Goal: Communication & Community: Participate in discussion

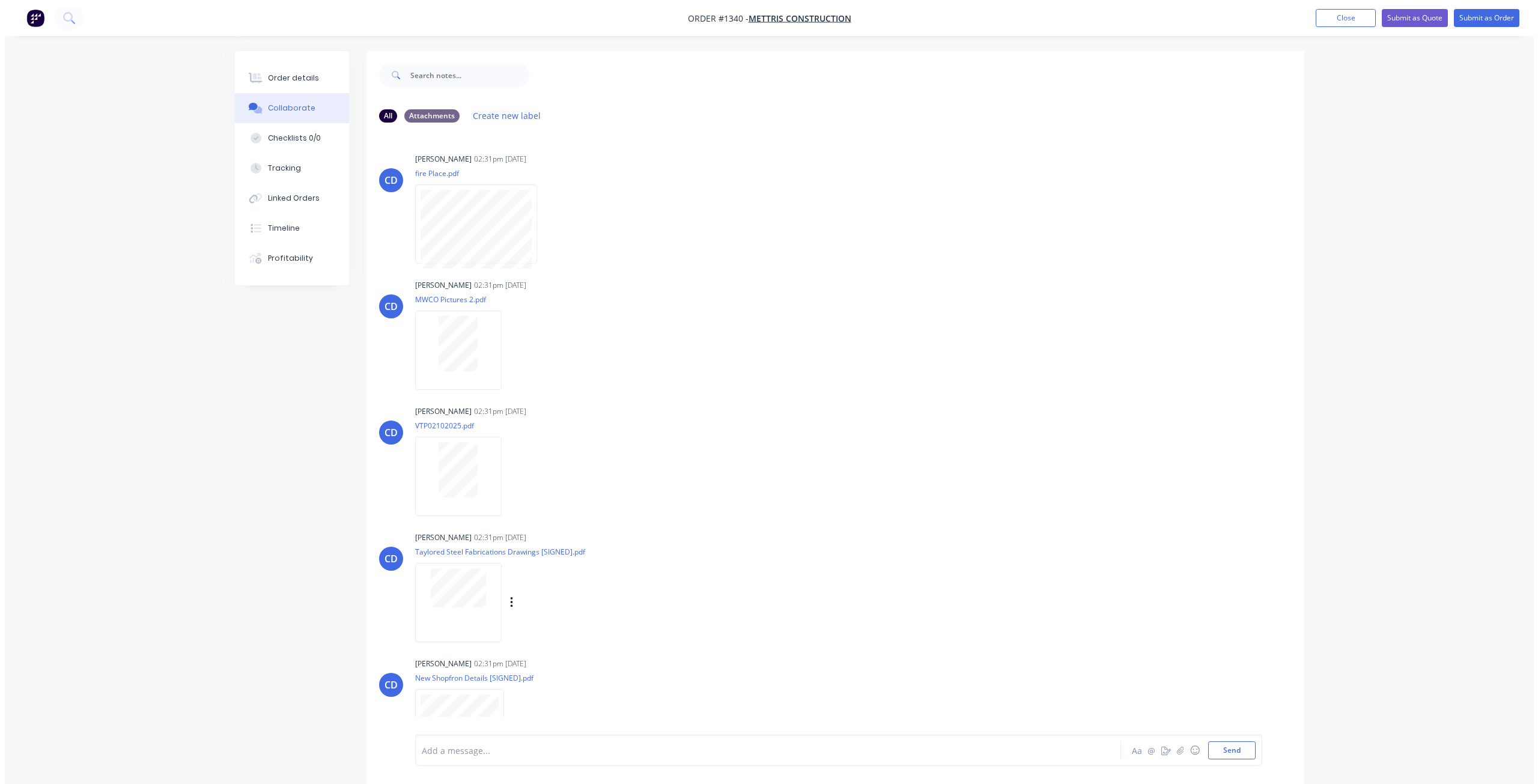
scroll to position [272, 0]
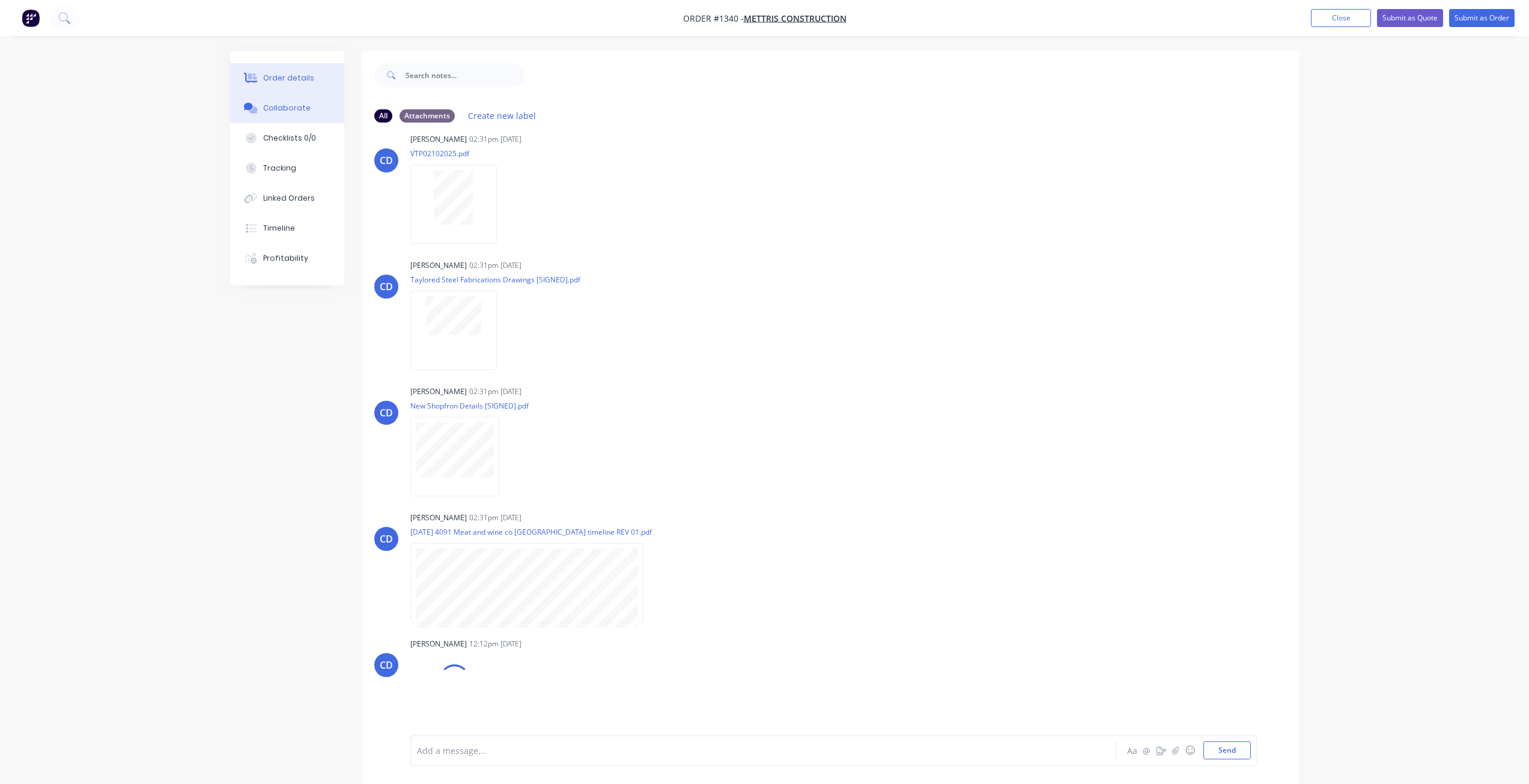
click at [303, 80] on div "Order details" at bounding box center [288, 78] width 51 height 11
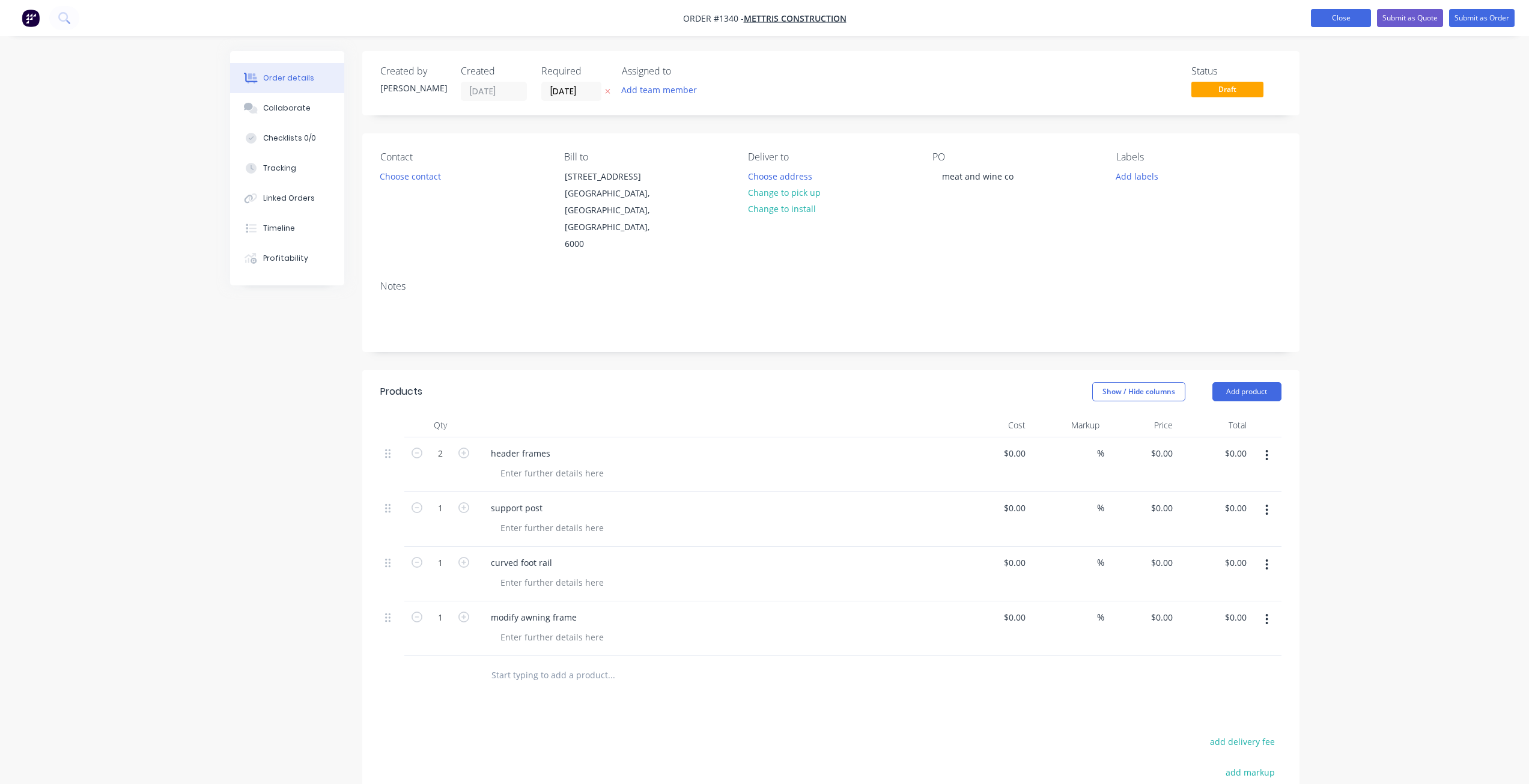
click at [1345, 12] on button "Close" at bounding box center [1341, 18] width 60 height 18
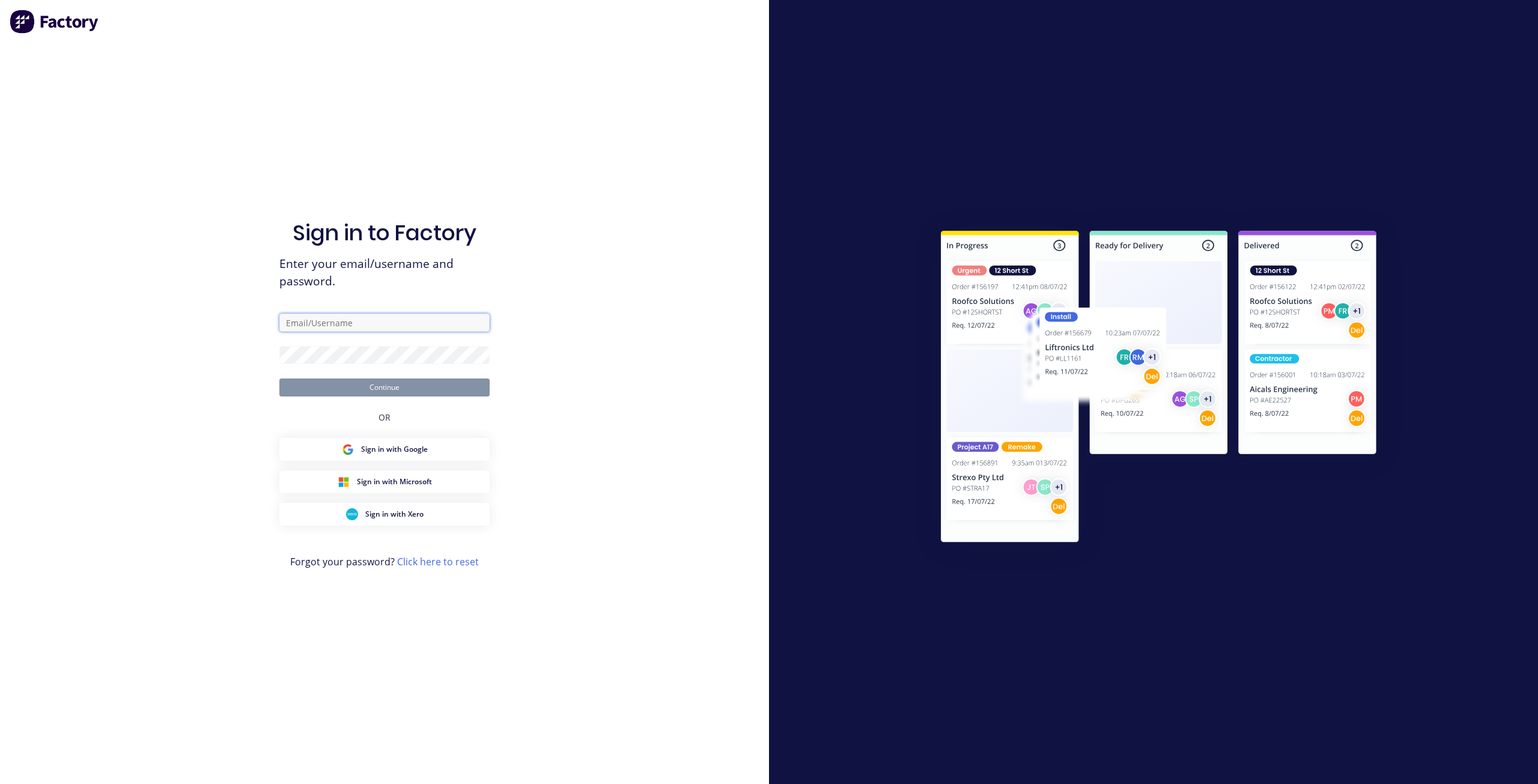
type input "[EMAIL_ADDRESS][DOMAIN_NAME]"
click at [387, 387] on button "Continue" at bounding box center [384, 388] width 210 height 18
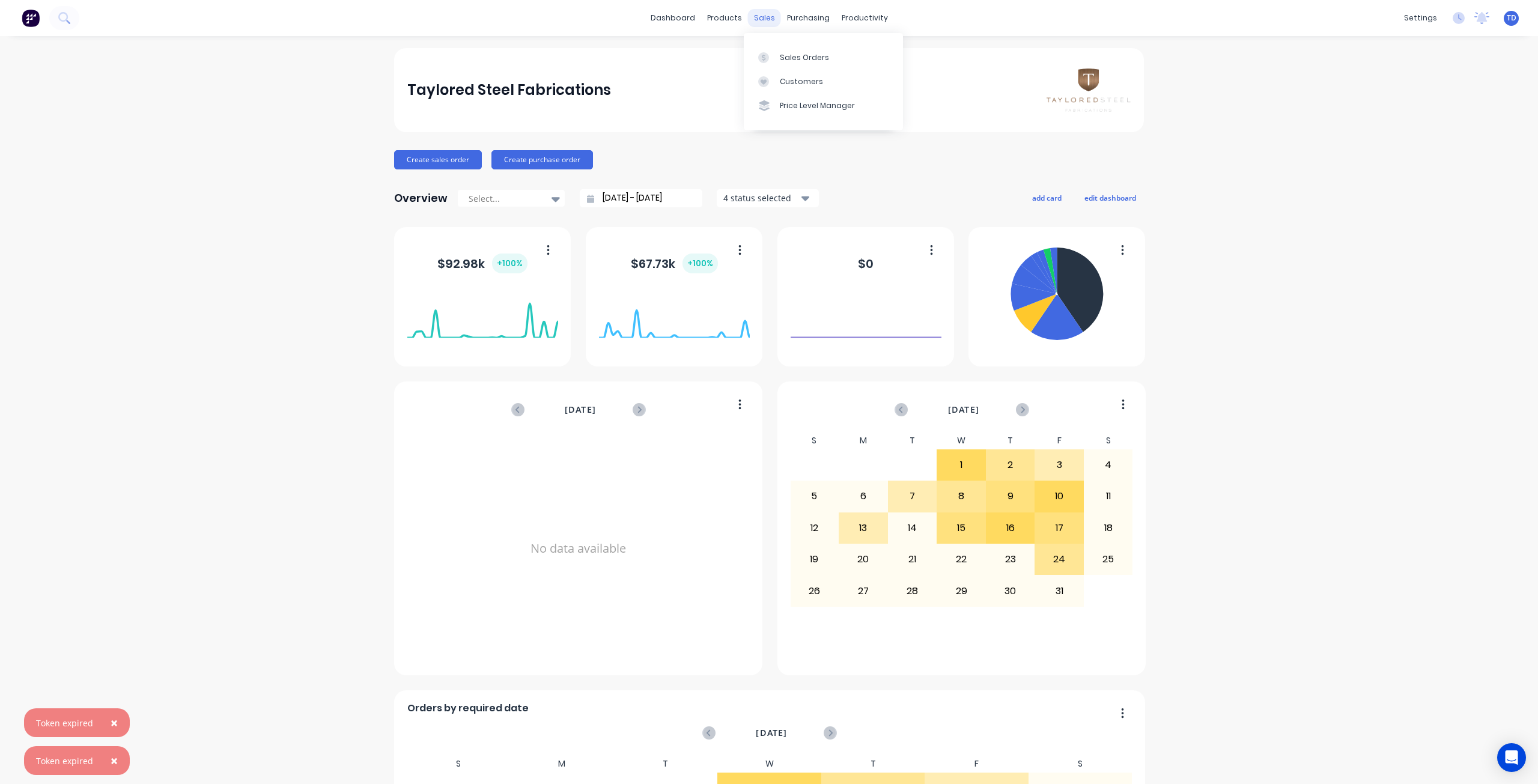
click at [761, 16] on div "sales" at bounding box center [765, 18] width 33 height 18
click at [773, 60] on div at bounding box center [767, 58] width 18 height 11
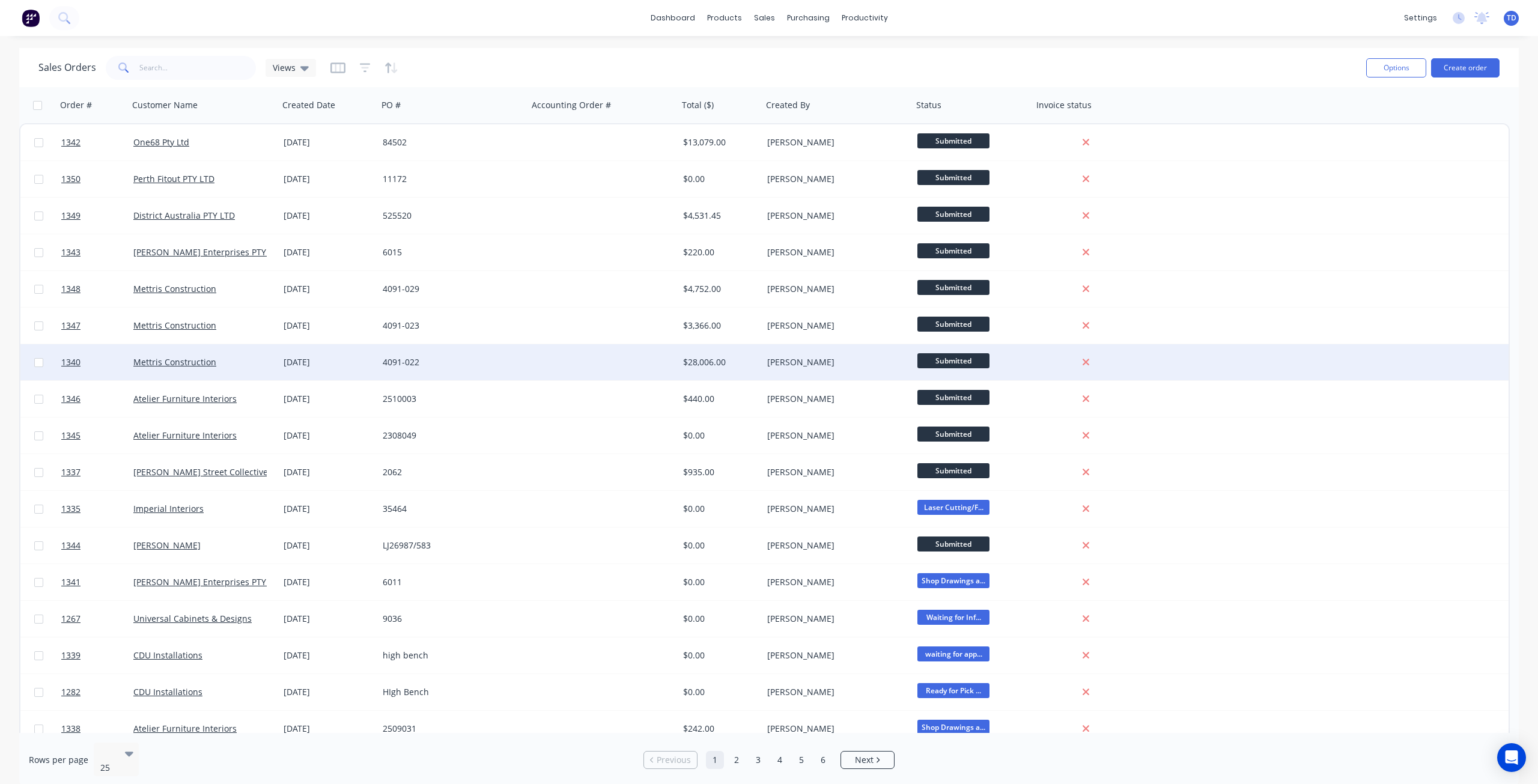
click at [249, 362] on div "Mettris Construction" at bounding box center [200, 362] width 133 height 12
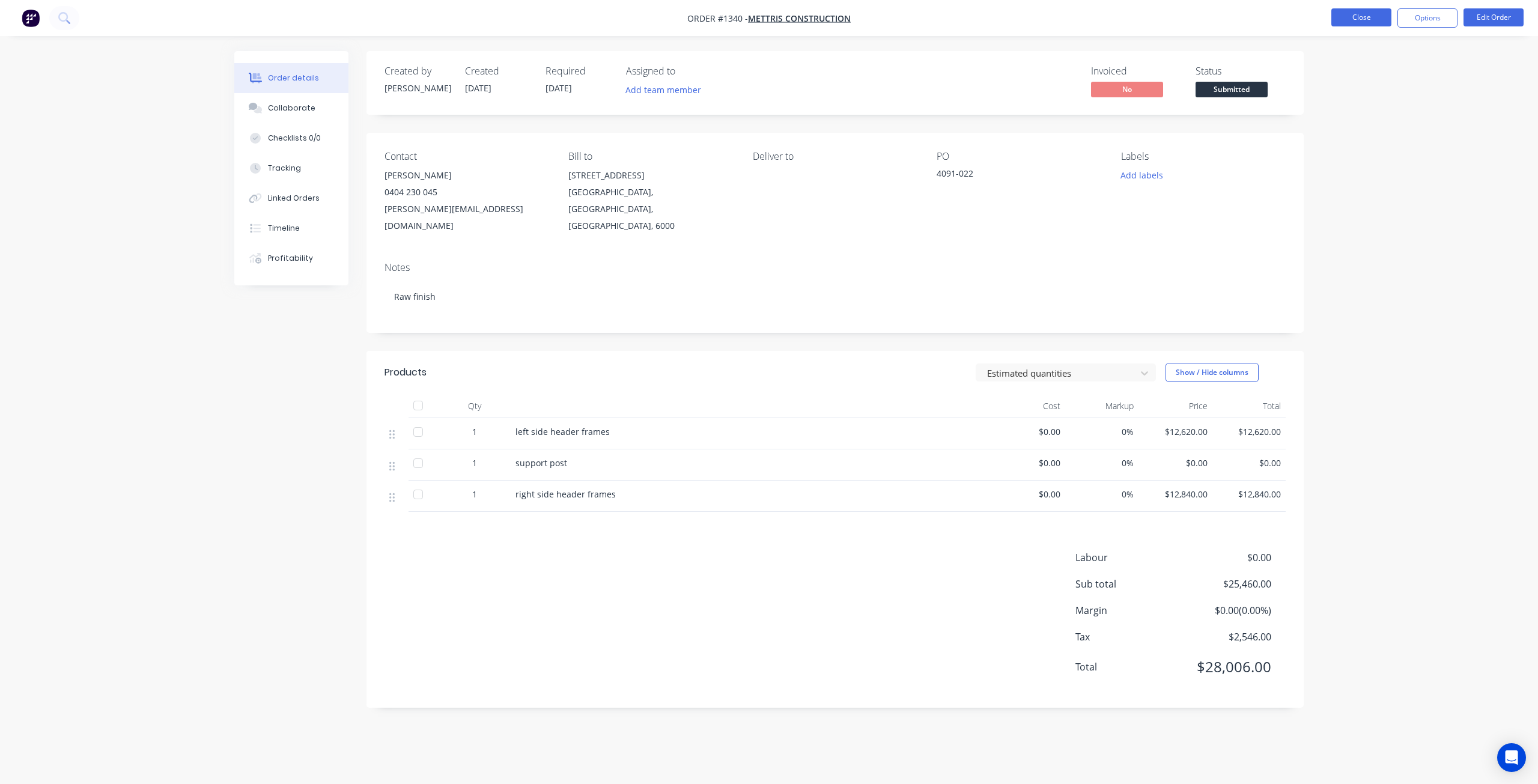
click at [1347, 19] on button "Close" at bounding box center [1361, 18] width 60 height 18
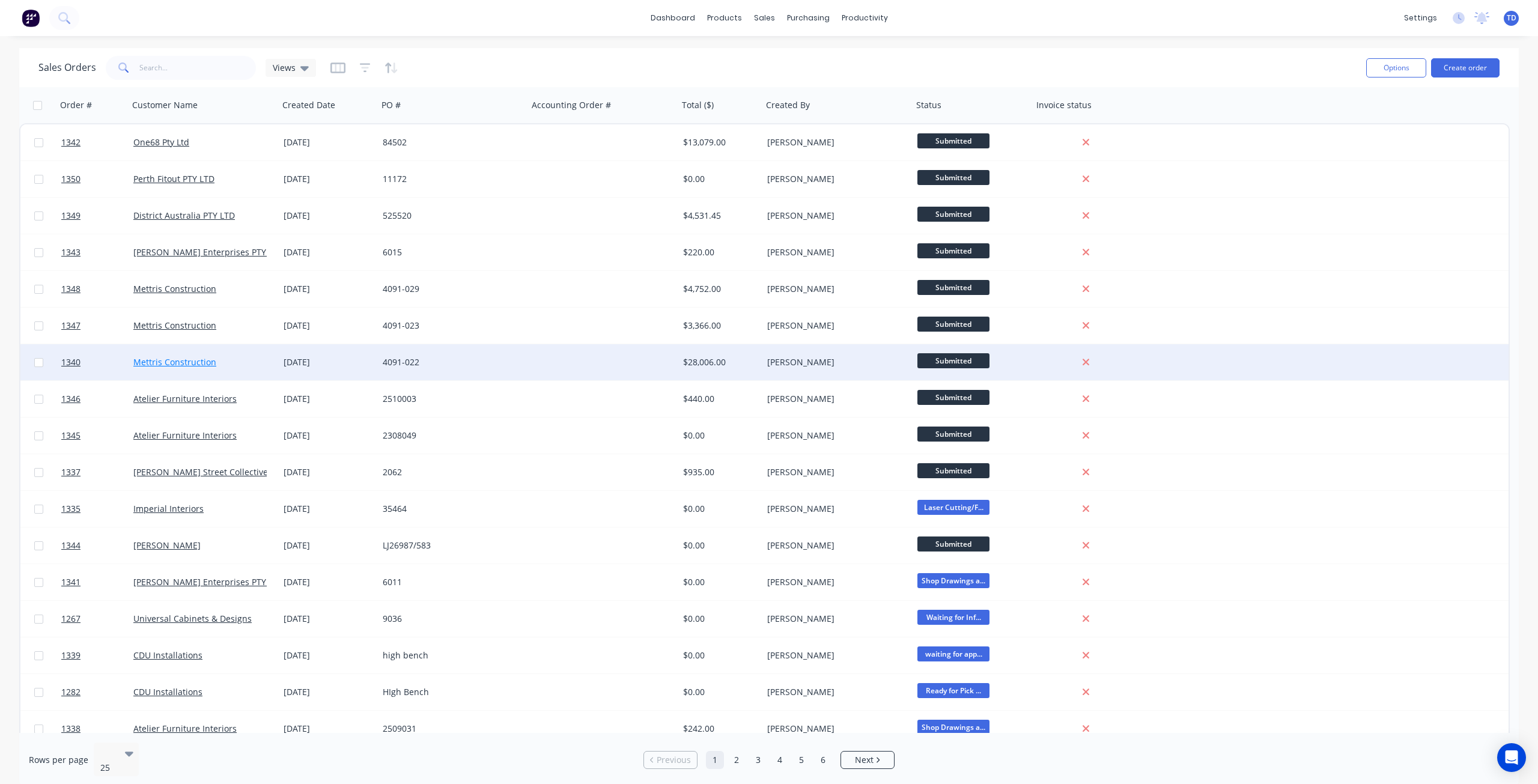
click at [143, 363] on link "Mettris Construction" at bounding box center [175, 362] width 83 height 11
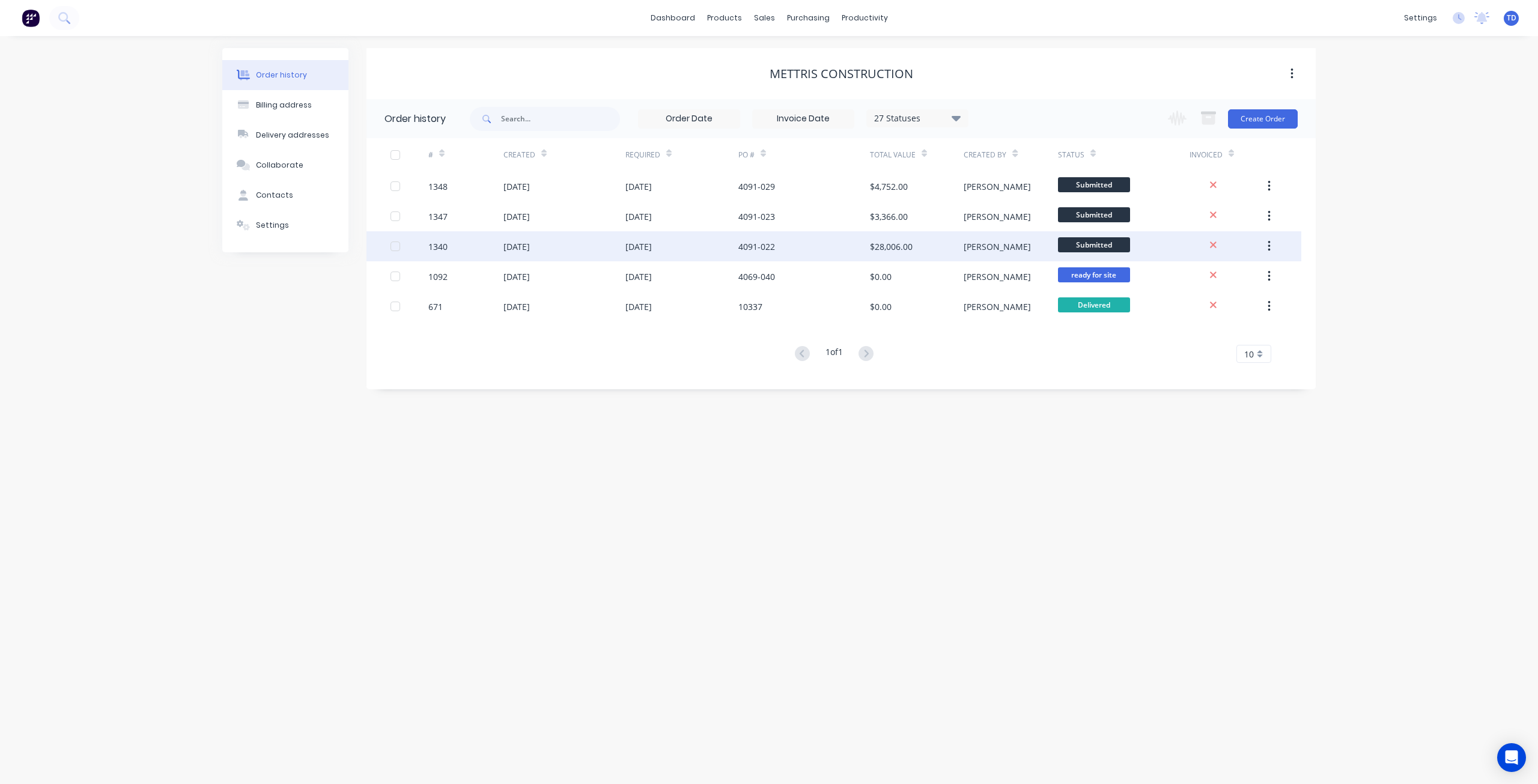
click at [719, 250] on div "[DATE]" at bounding box center [682, 247] width 113 height 30
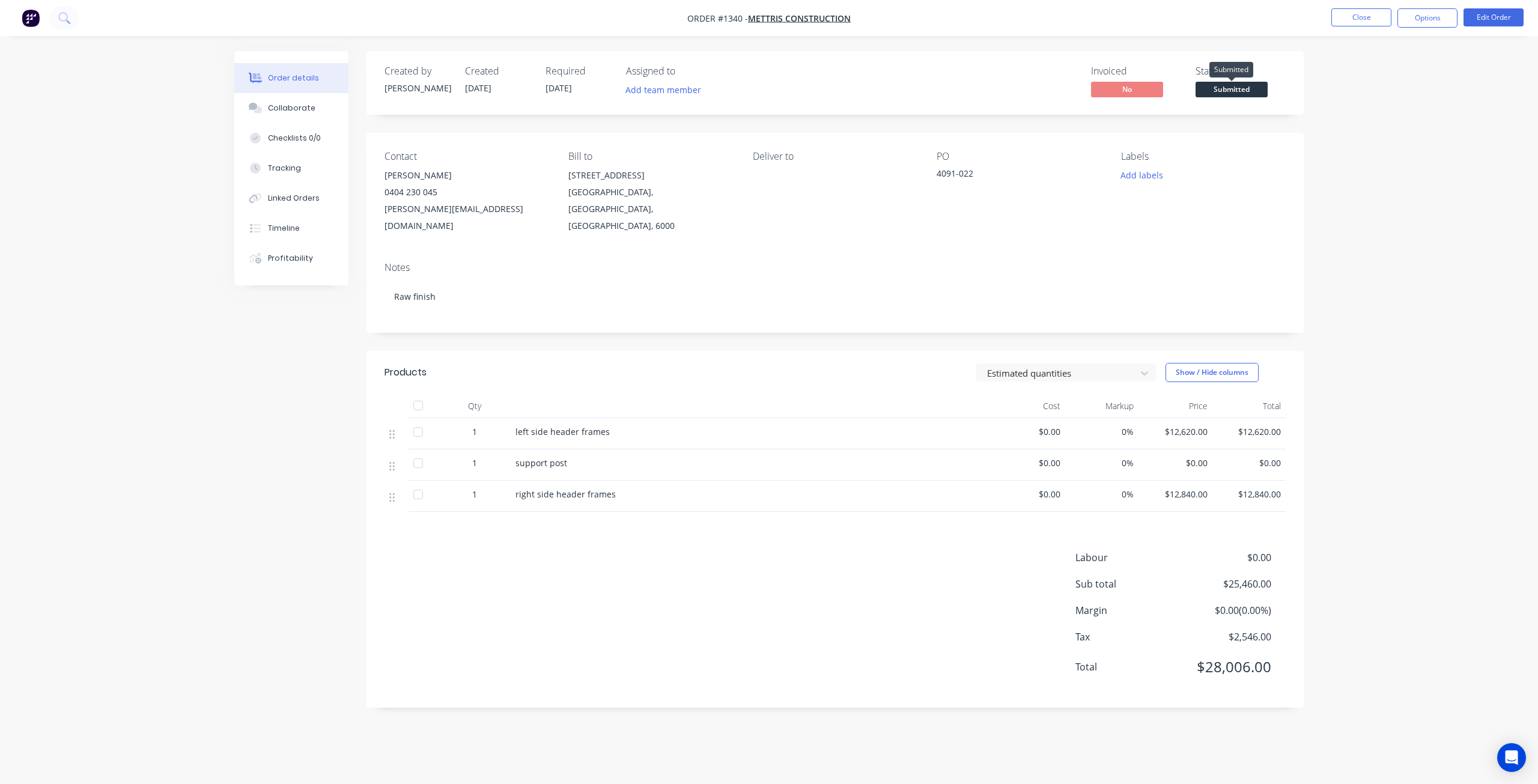
click at [1244, 89] on span "Submitted" at bounding box center [1232, 89] width 72 height 15
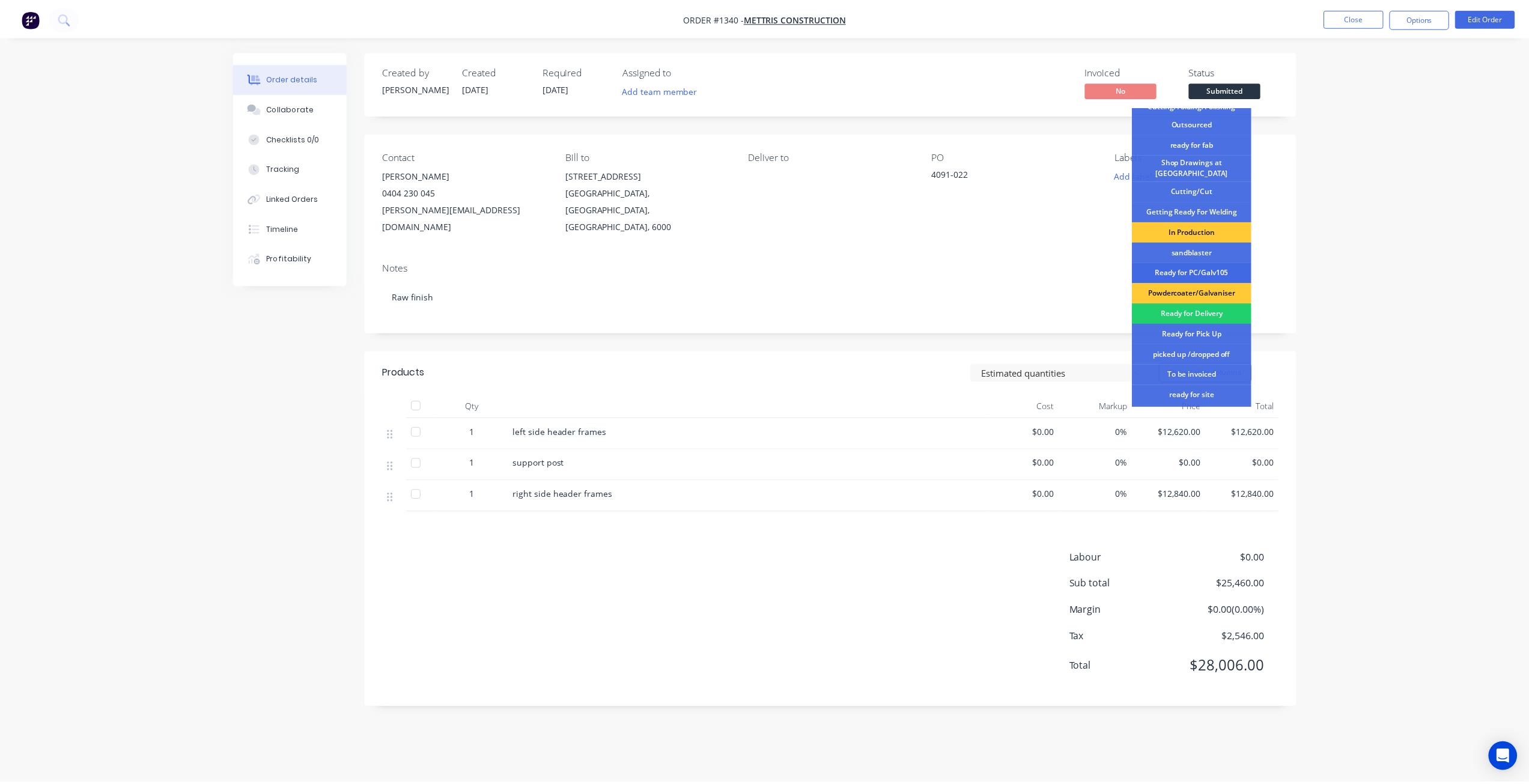
scroll to position [155, 0]
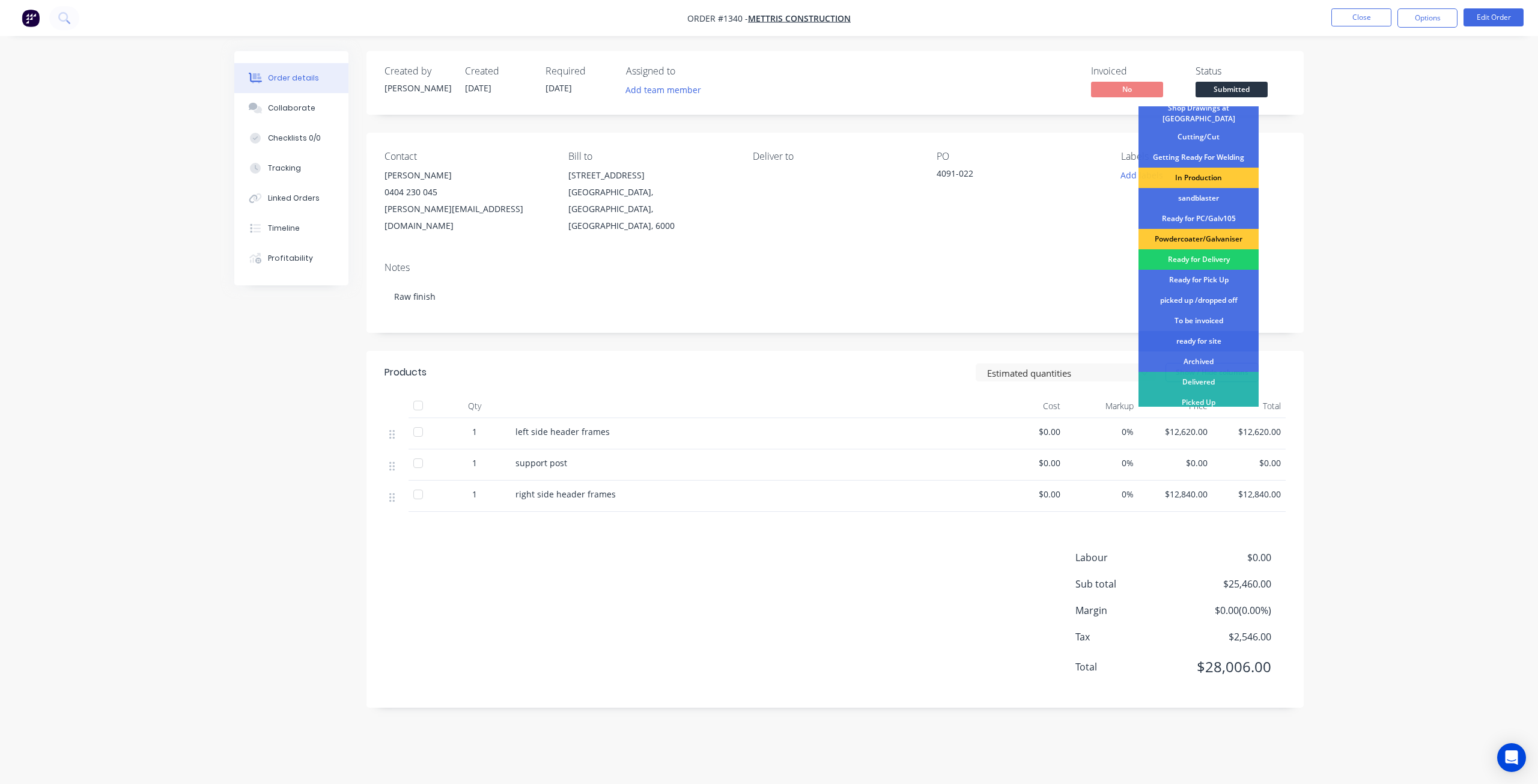
click at [1187, 334] on div "ready for site" at bounding box center [1199, 341] width 120 height 20
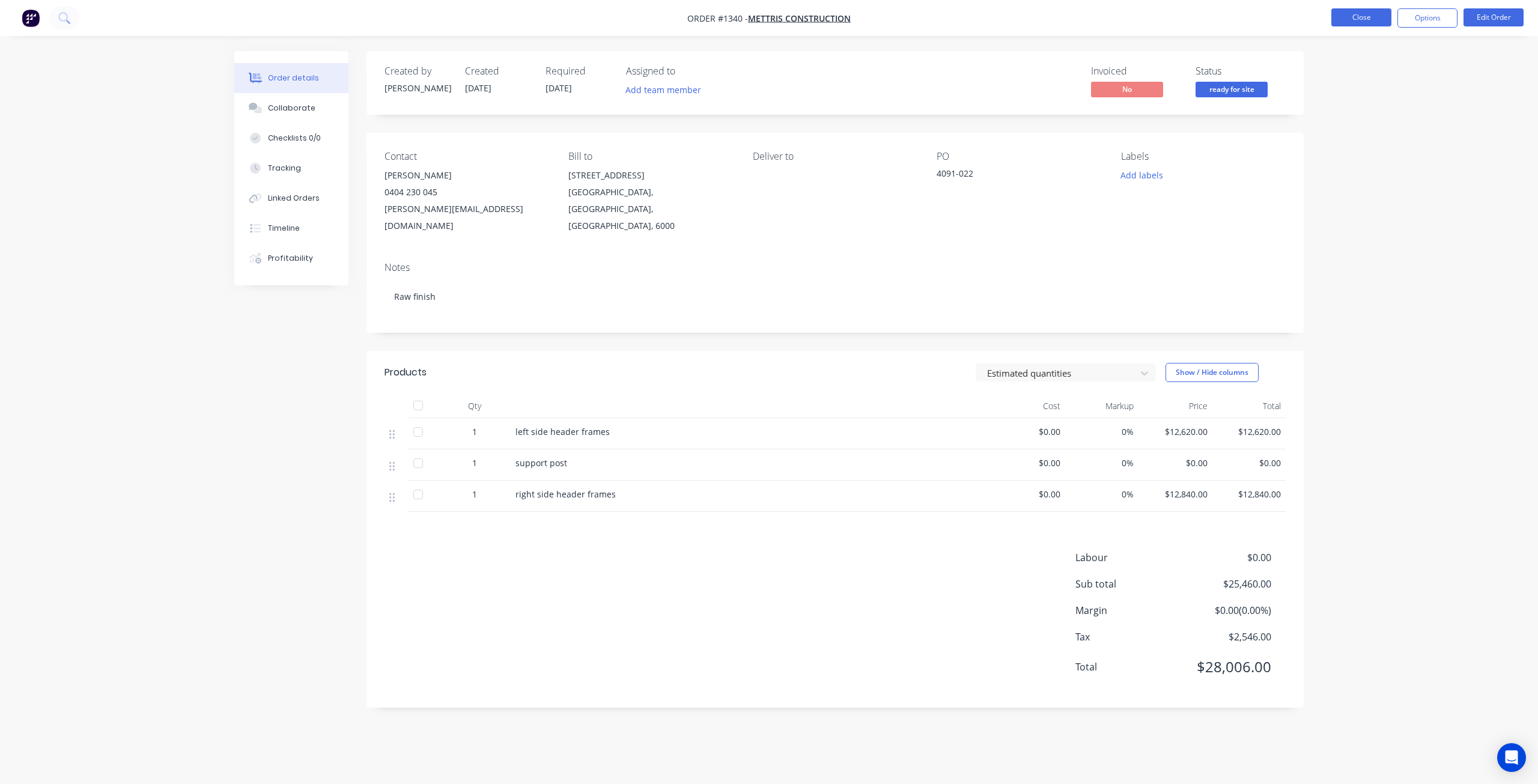
click at [1350, 19] on button "Close" at bounding box center [1361, 18] width 60 height 18
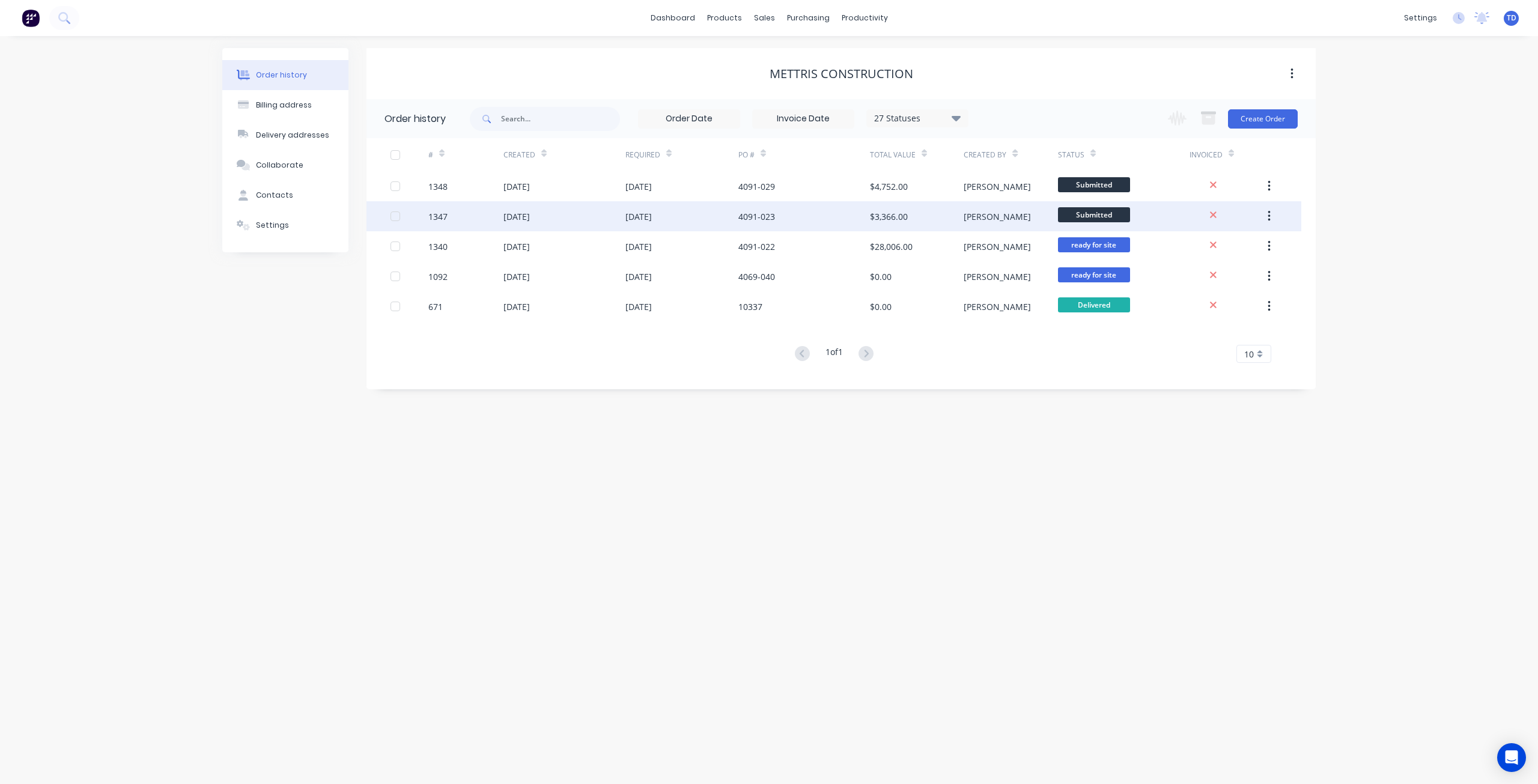
click at [709, 217] on div "[DATE]" at bounding box center [682, 216] width 113 height 30
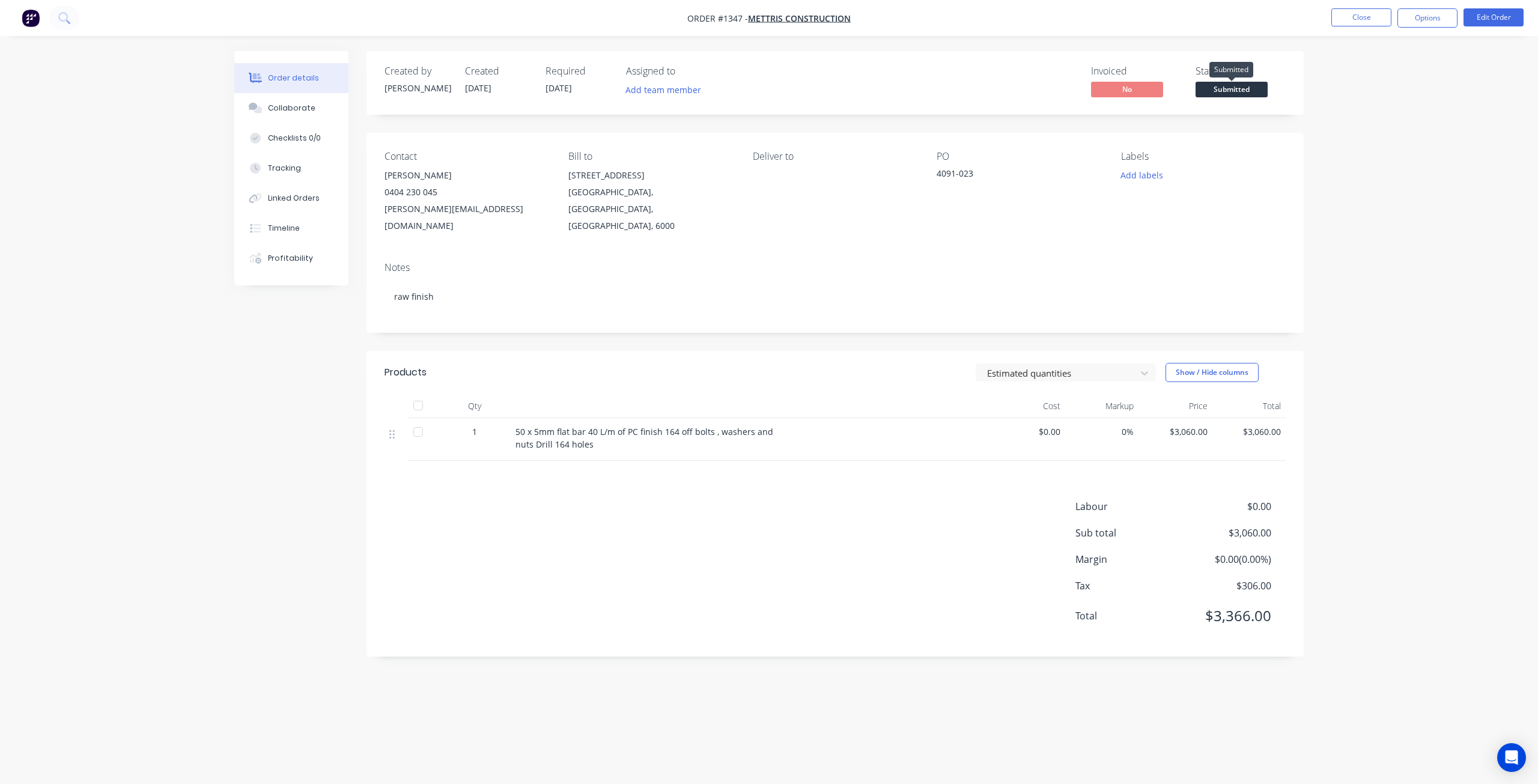
click at [1248, 86] on span "Submitted" at bounding box center [1232, 89] width 72 height 15
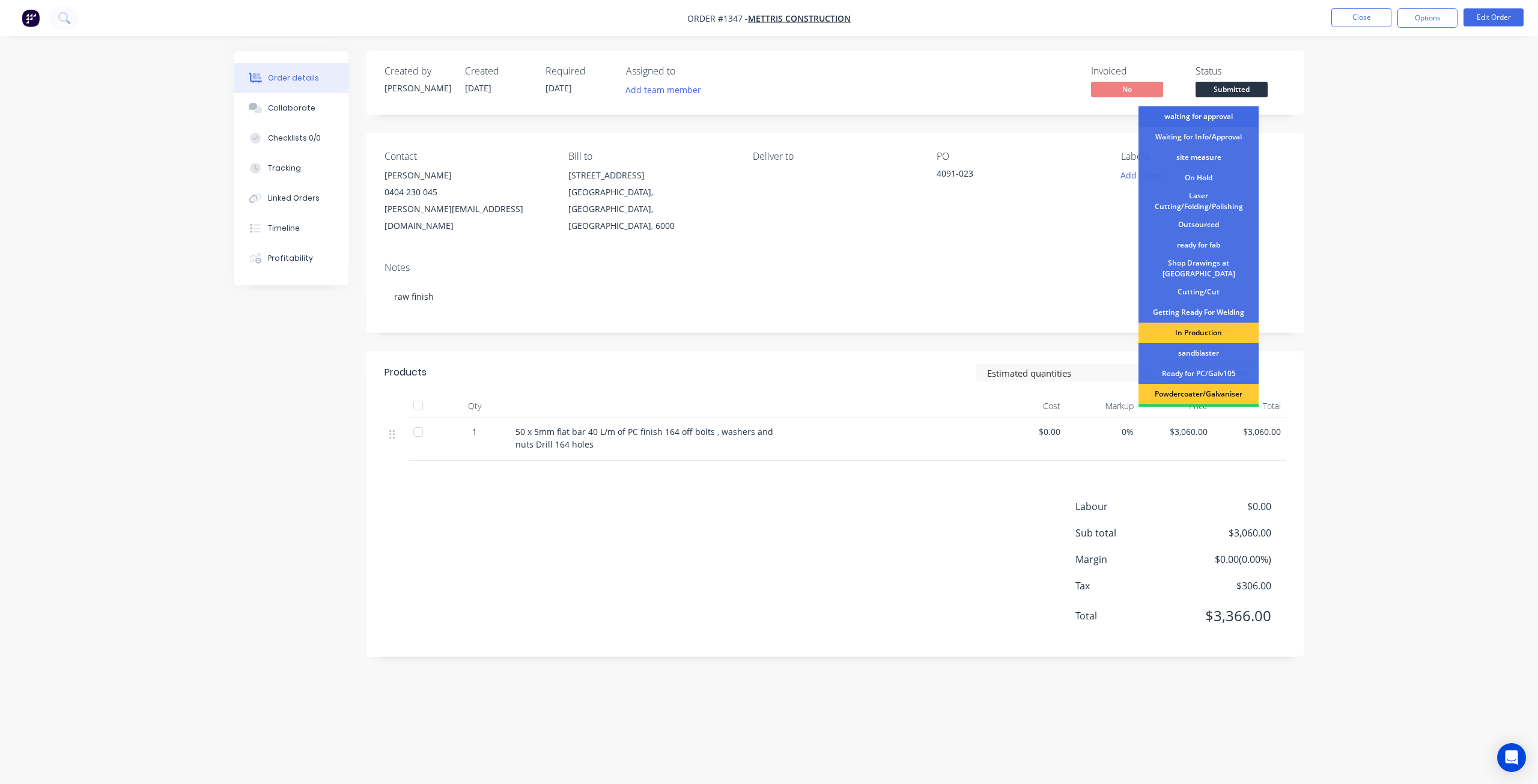
click at [1205, 119] on div "waiting for approval" at bounding box center [1199, 116] width 120 height 20
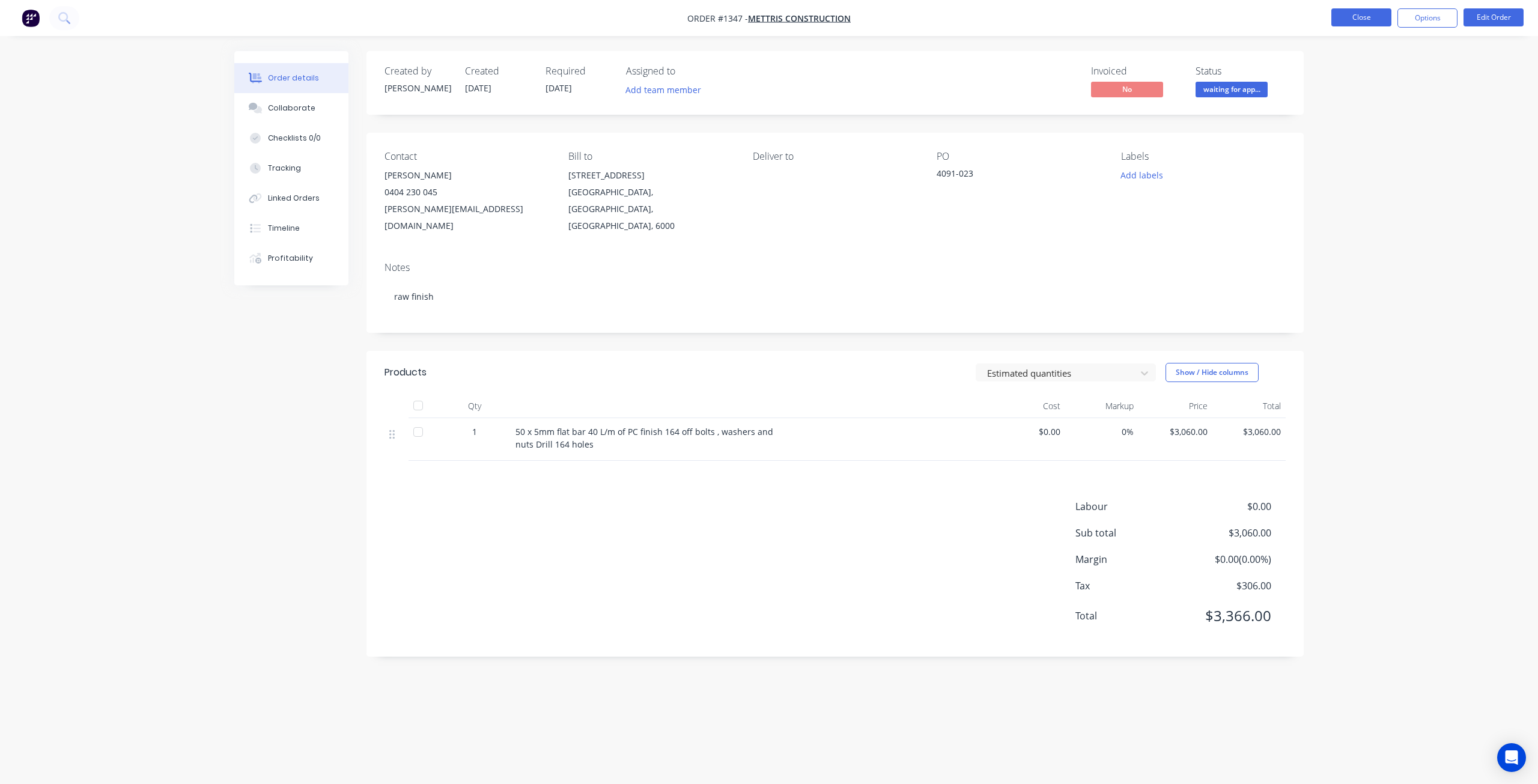
click at [1355, 17] on button "Close" at bounding box center [1361, 18] width 60 height 18
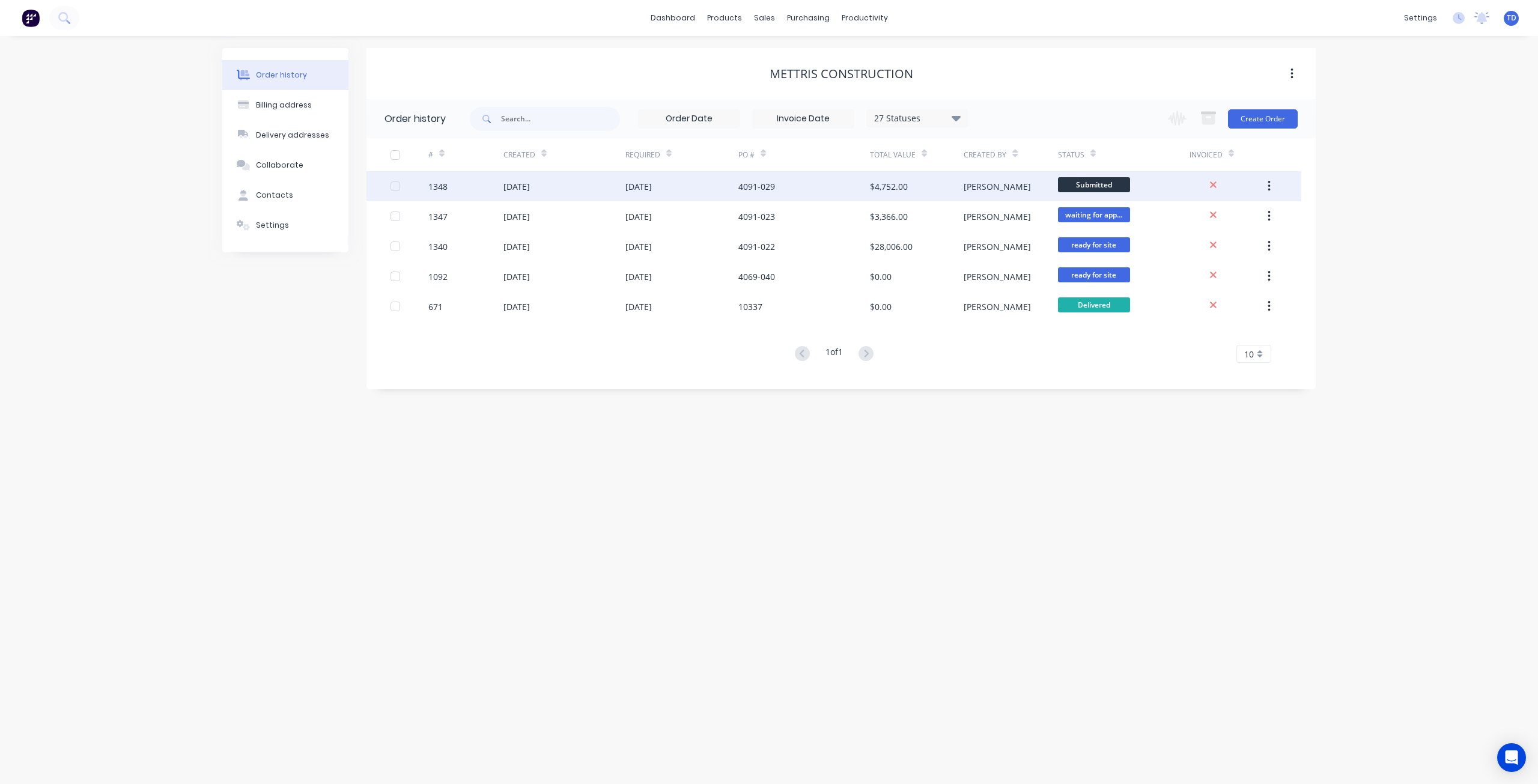
click at [754, 186] on div "4091-029" at bounding box center [757, 186] width 37 height 12
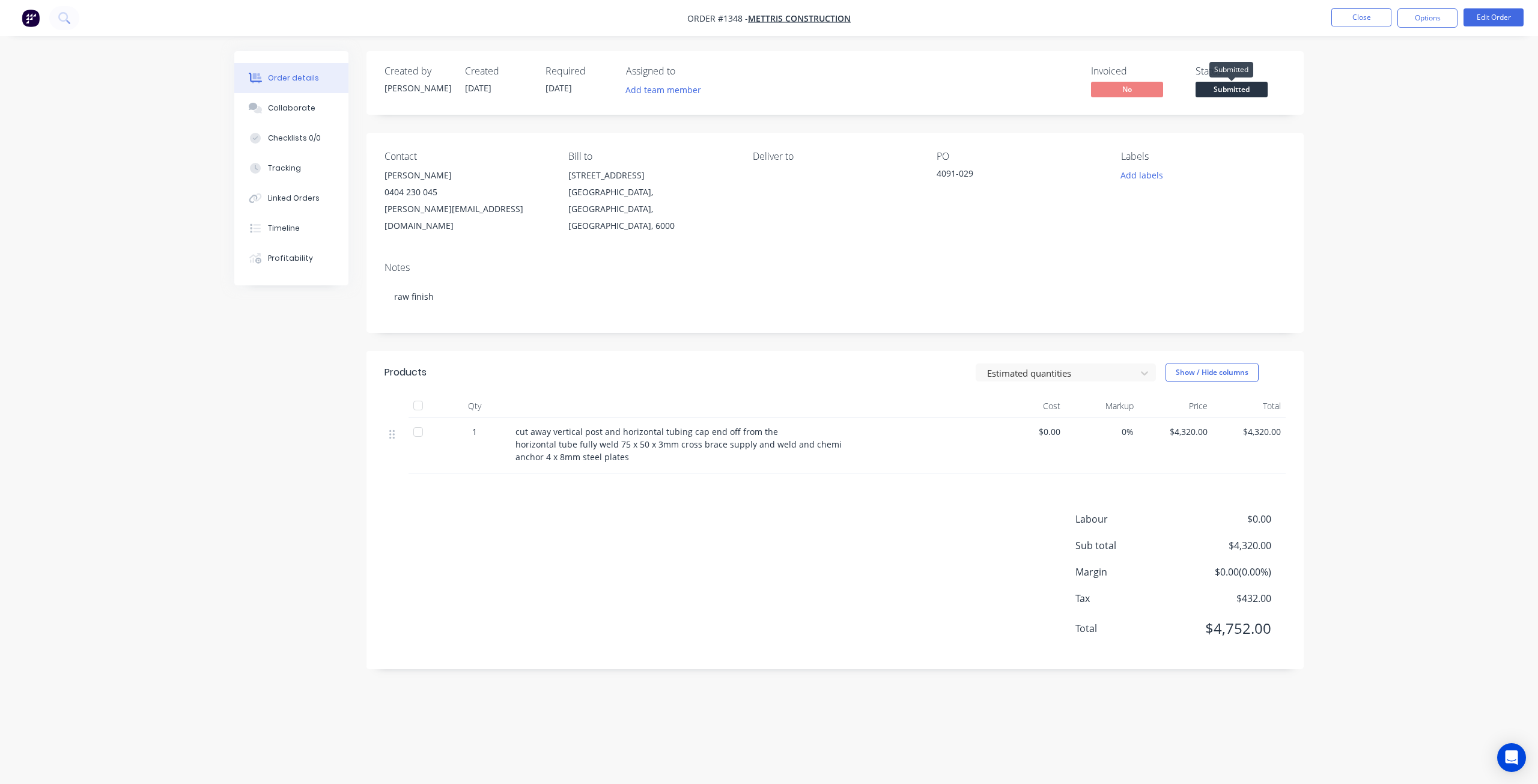
click at [1235, 91] on span "Submitted" at bounding box center [1232, 89] width 72 height 15
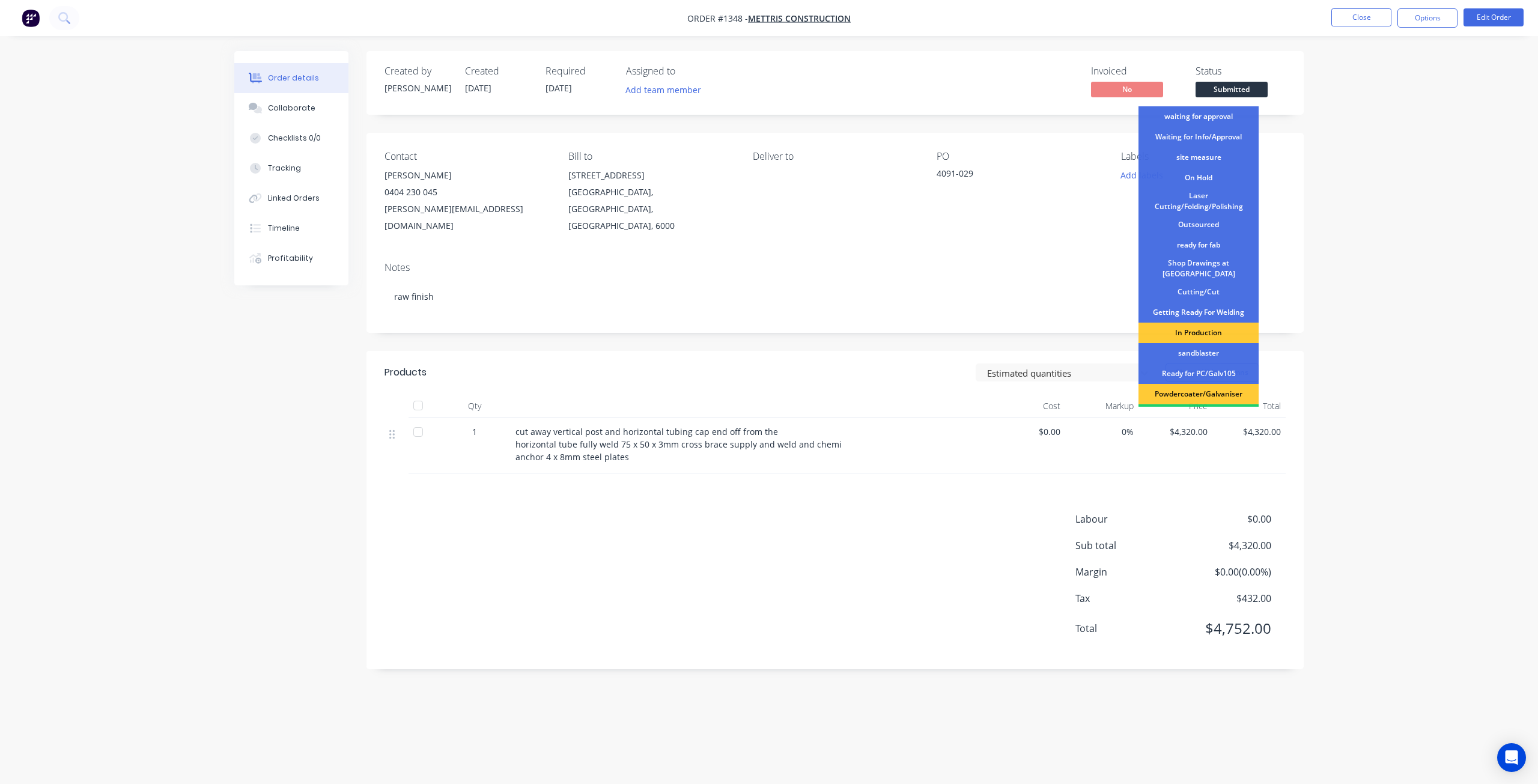
click at [950, 124] on div "Created by [PERSON_NAME] Created [DATE] Required [DATE] Assigned to Add team me…" at bounding box center [835, 360] width 937 height 618
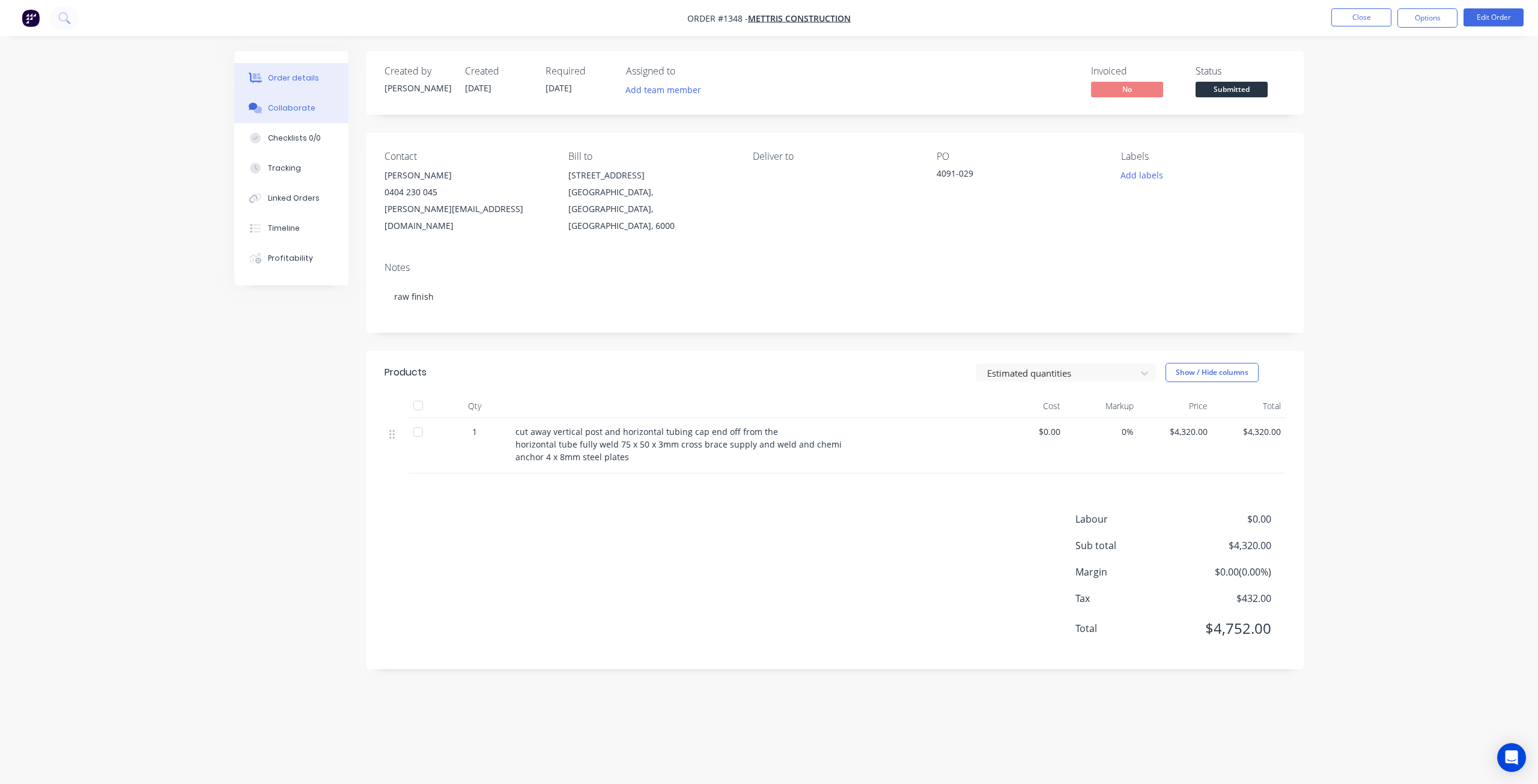
click at [273, 109] on div "Collaborate" at bounding box center [292, 108] width 48 height 11
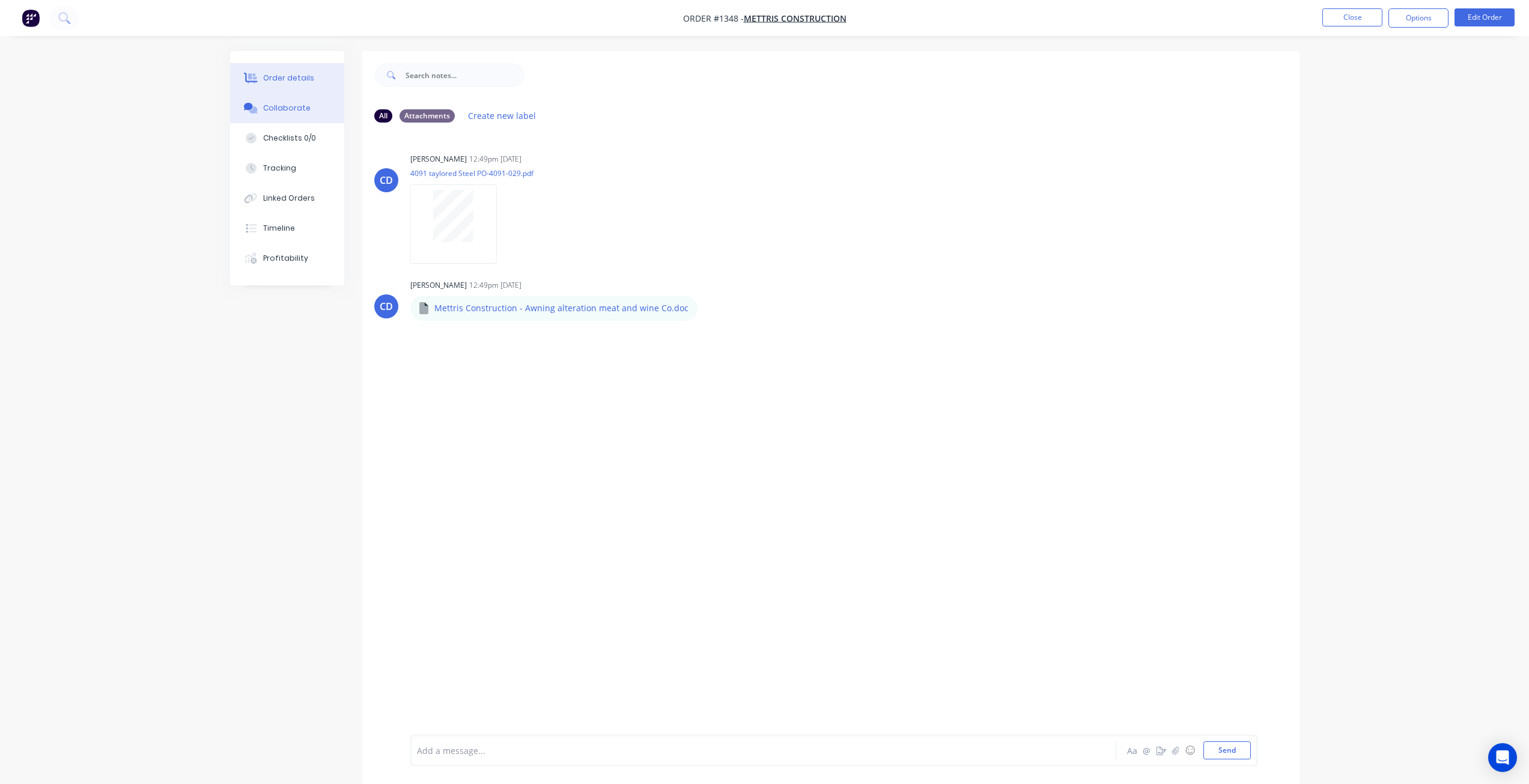
click at [294, 90] on button "Order details" at bounding box center [287, 78] width 114 height 30
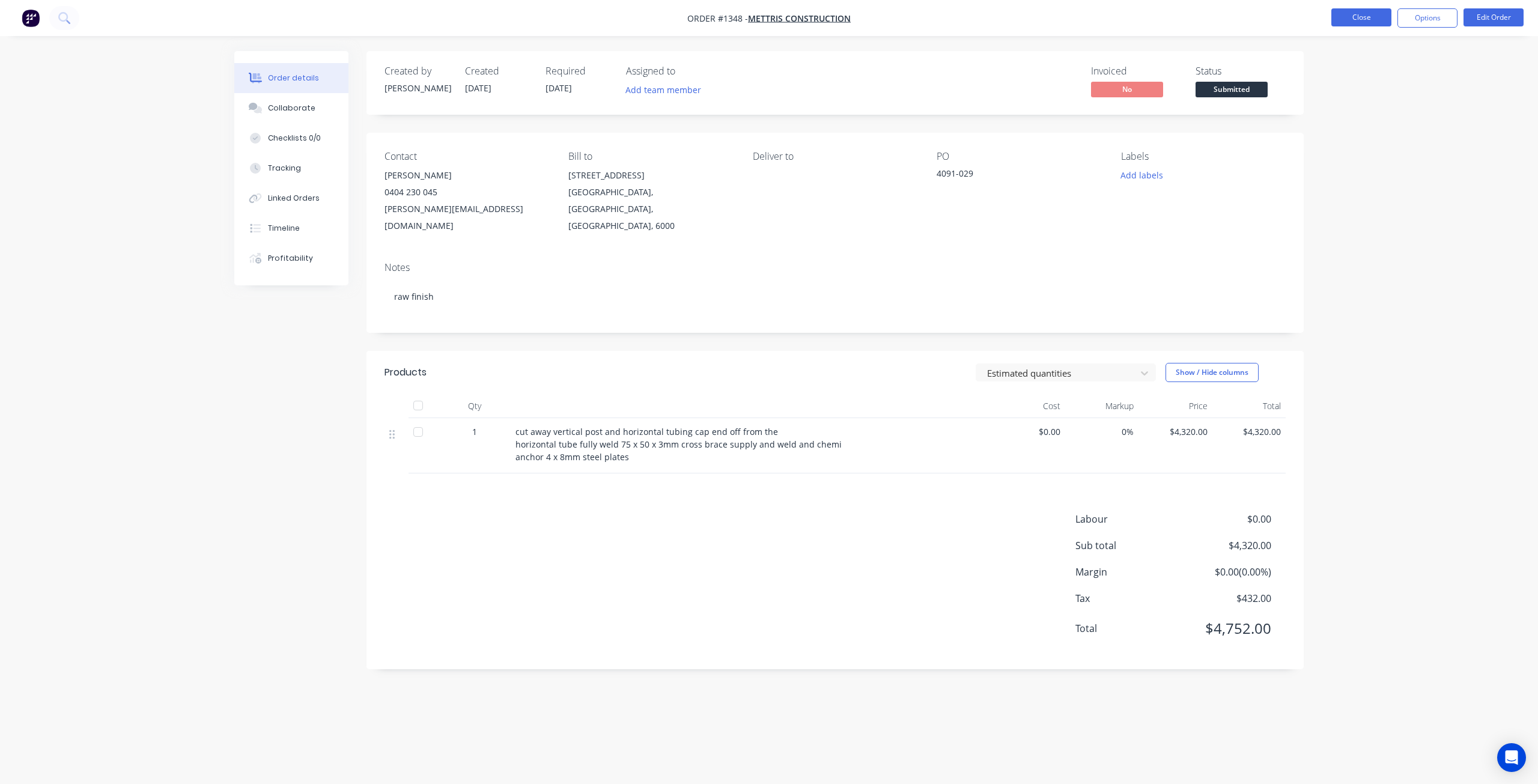
click at [1348, 17] on button "Close" at bounding box center [1361, 18] width 60 height 18
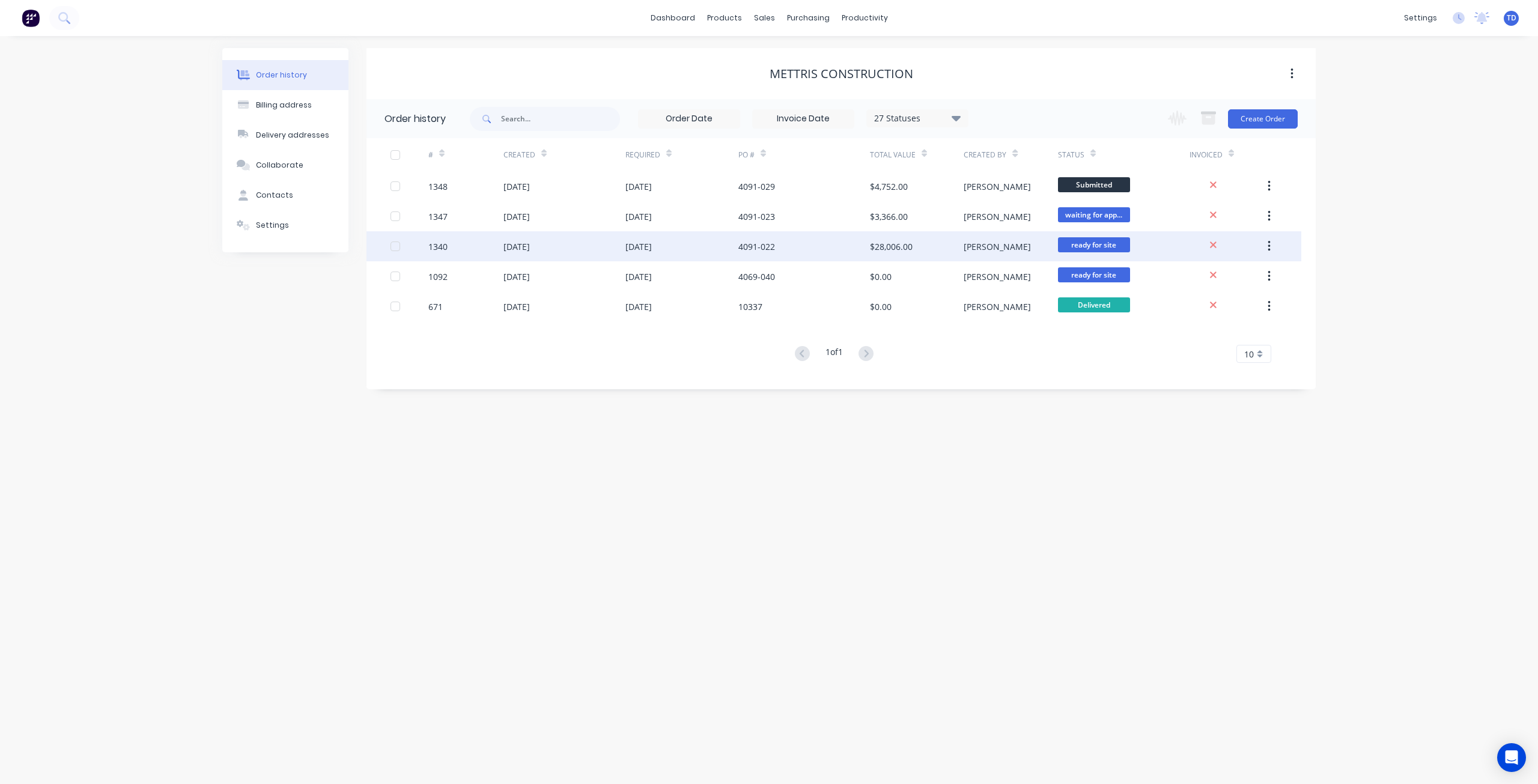
click at [572, 248] on div "[DATE]" at bounding box center [565, 247] width 122 height 30
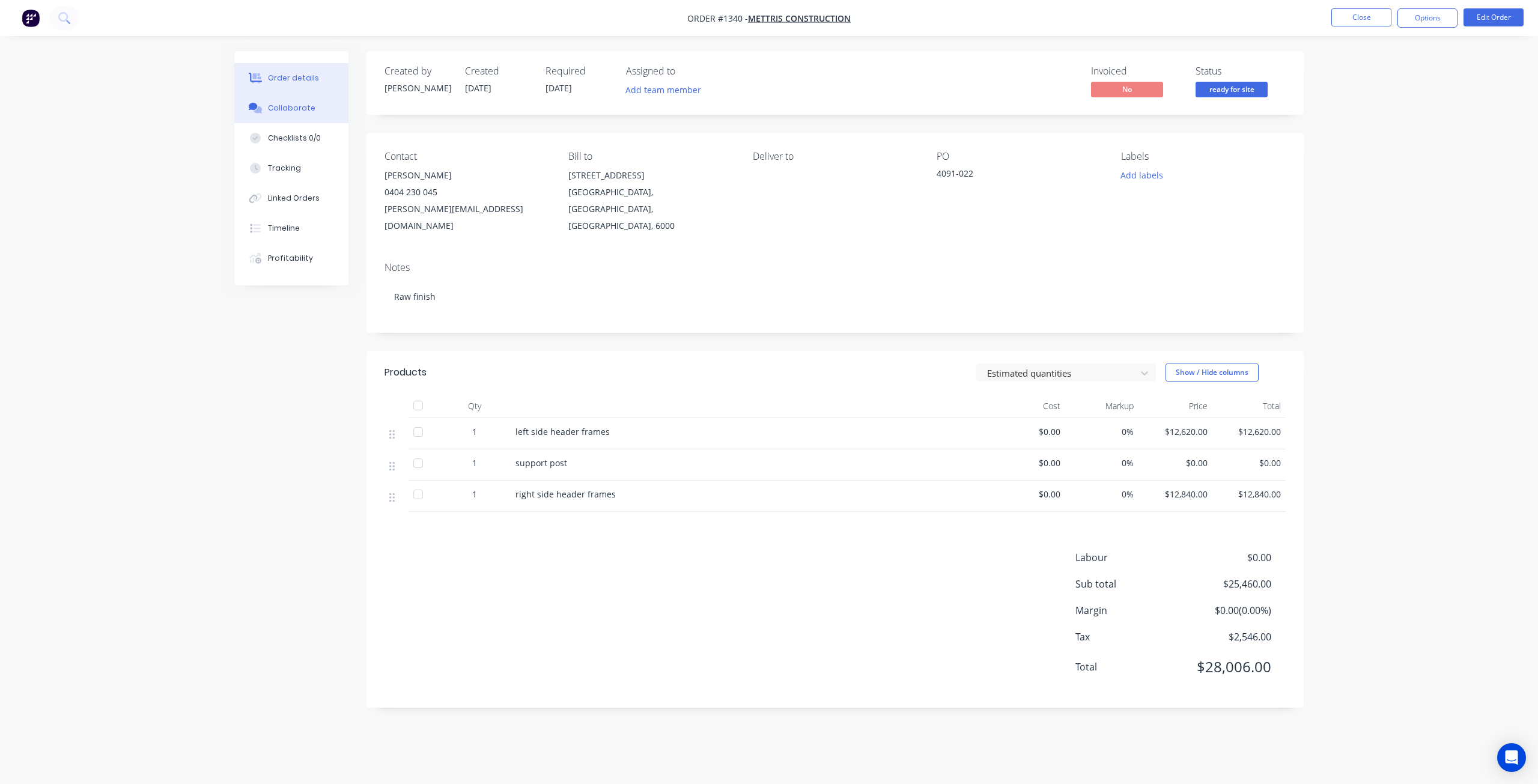
click at [286, 107] on div "Collaborate" at bounding box center [292, 108] width 48 height 11
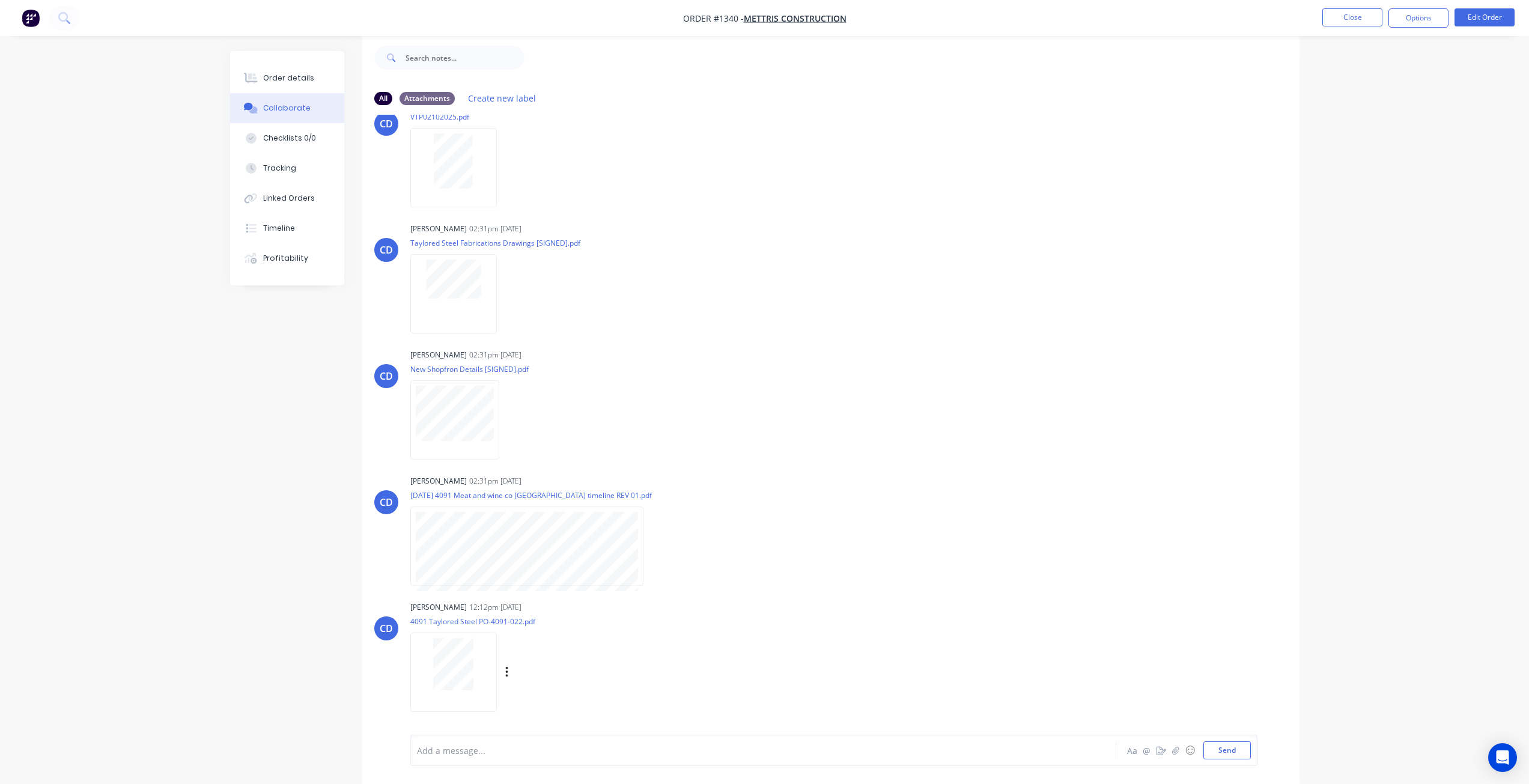
scroll to position [18, 0]
click at [1358, 15] on button "Close" at bounding box center [1352, 18] width 60 height 18
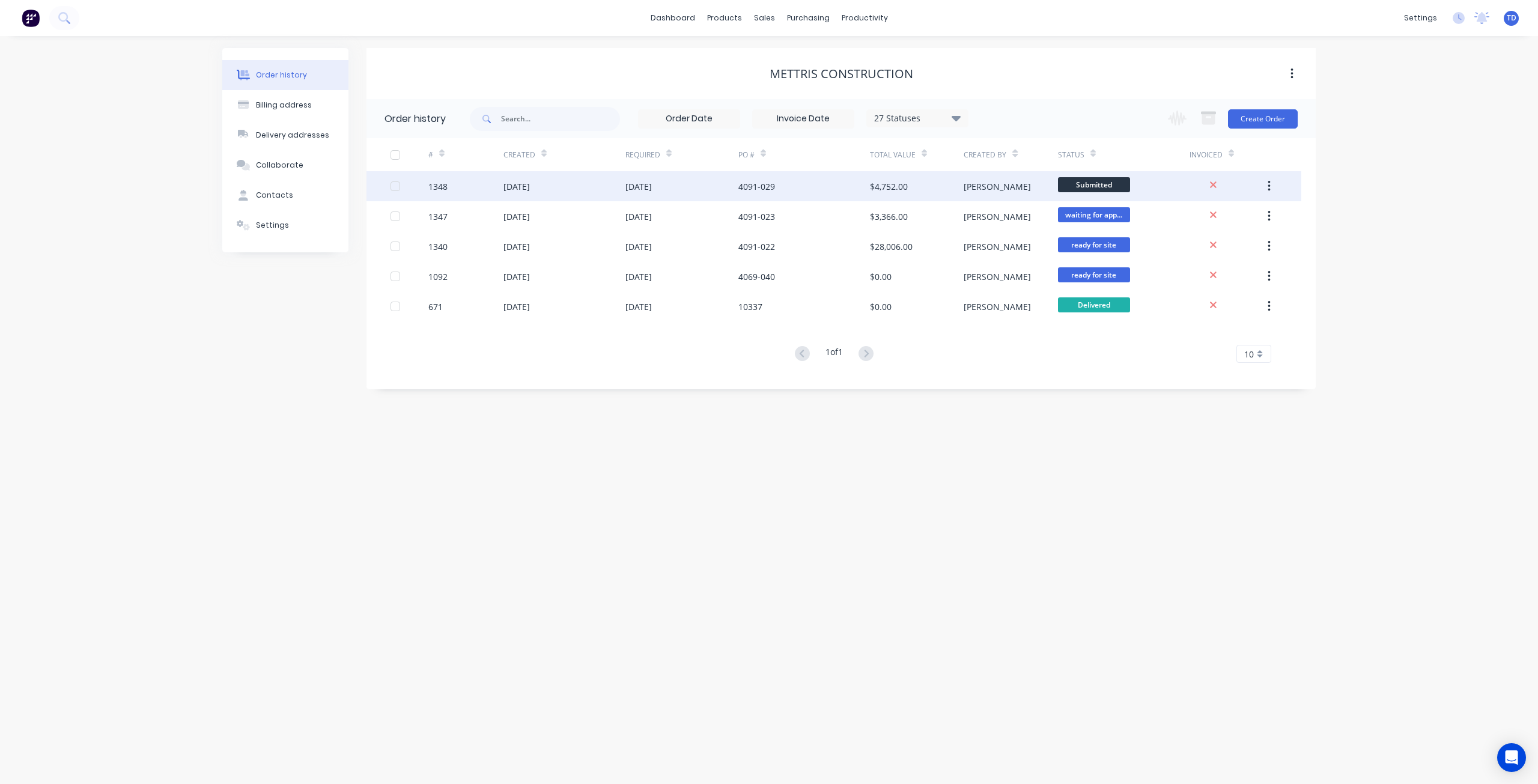
click at [799, 187] on div "4091-029" at bounding box center [804, 186] width 131 height 30
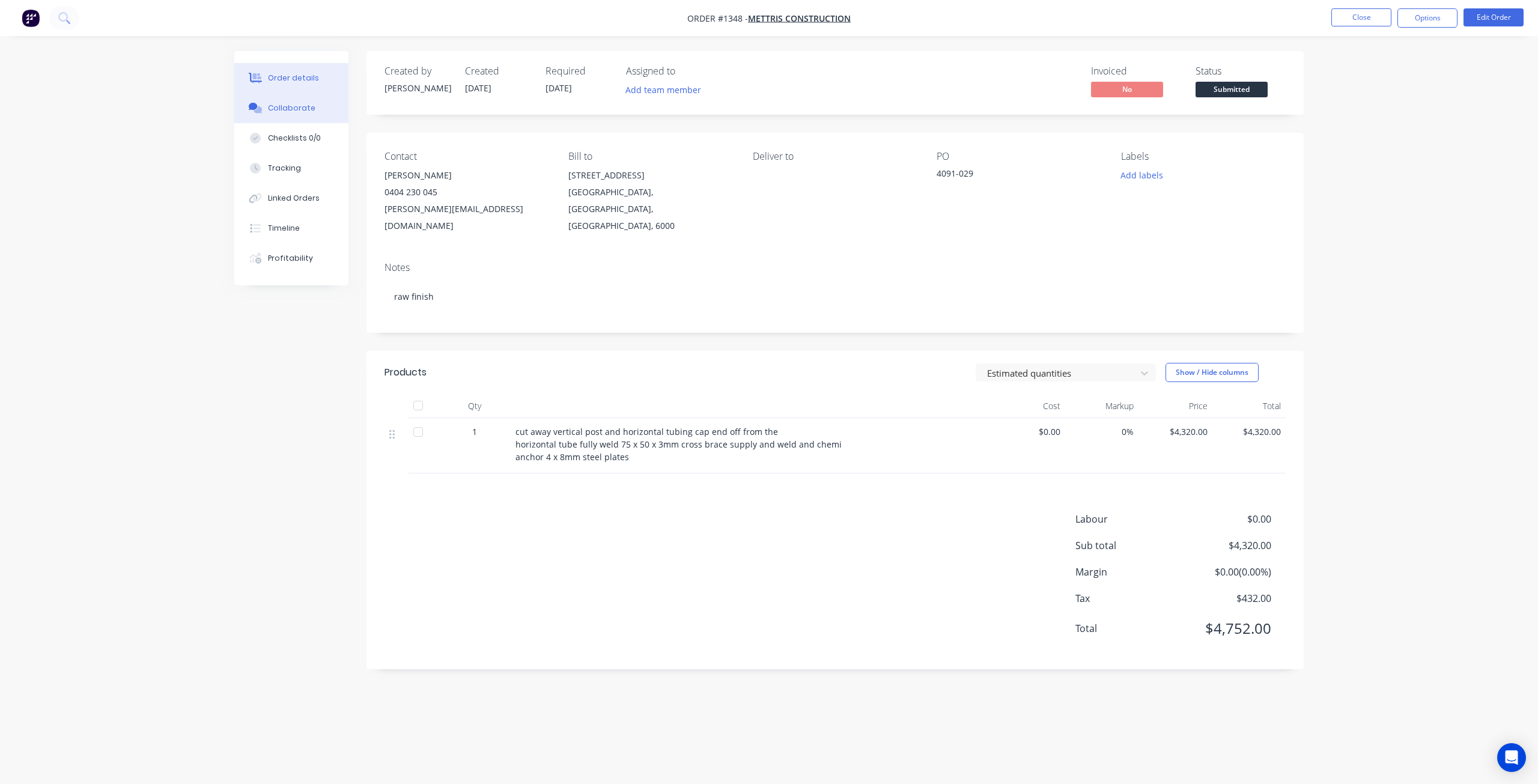
click at [299, 117] on button "Collaborate" at bounding box center [291, 108] width 114 height 30
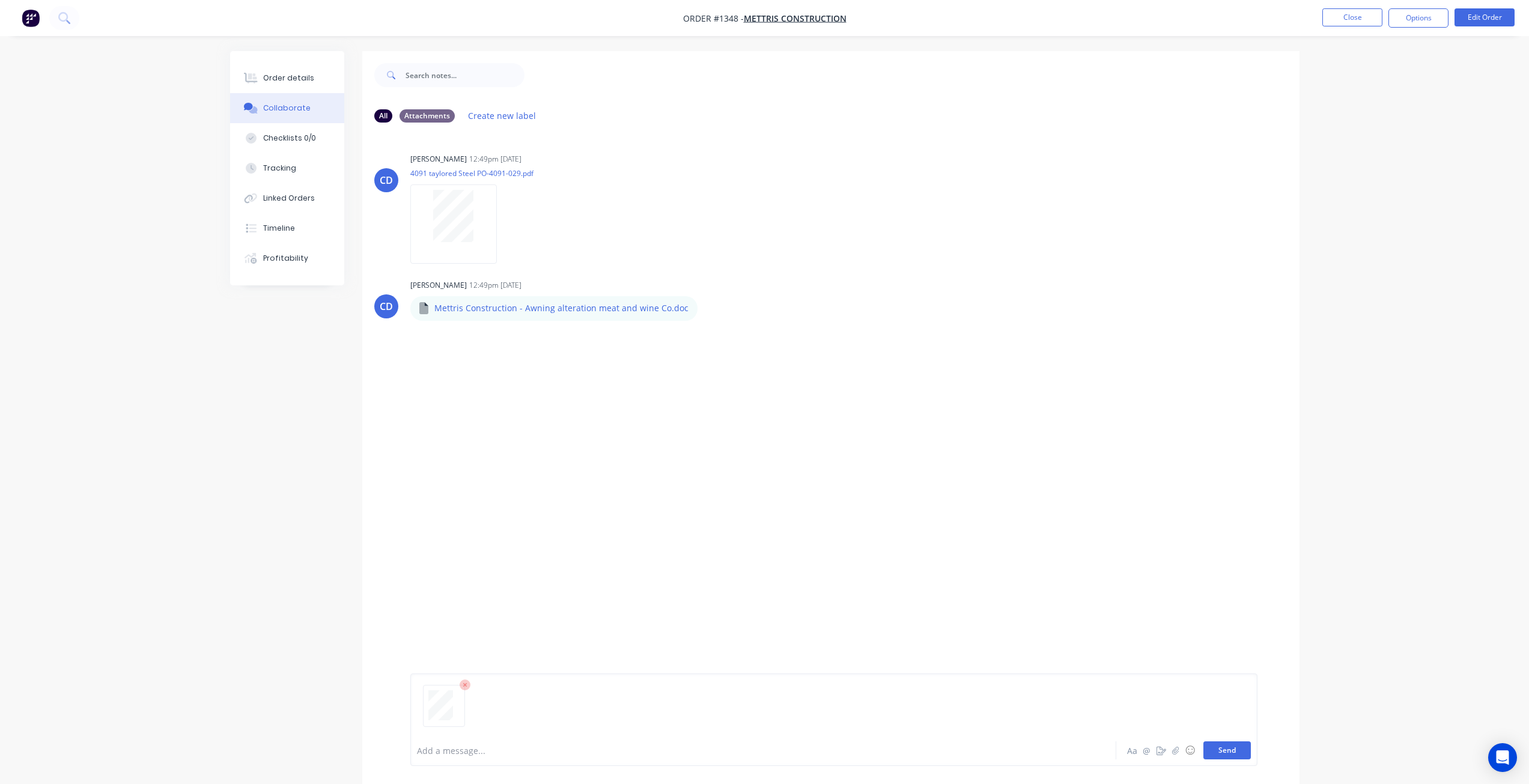
click at [1231, 751] on button "Send" at bounding box center [1227, 750] width 48 height 18
